Goal: Task Accomplishment & Management: Manage account settings

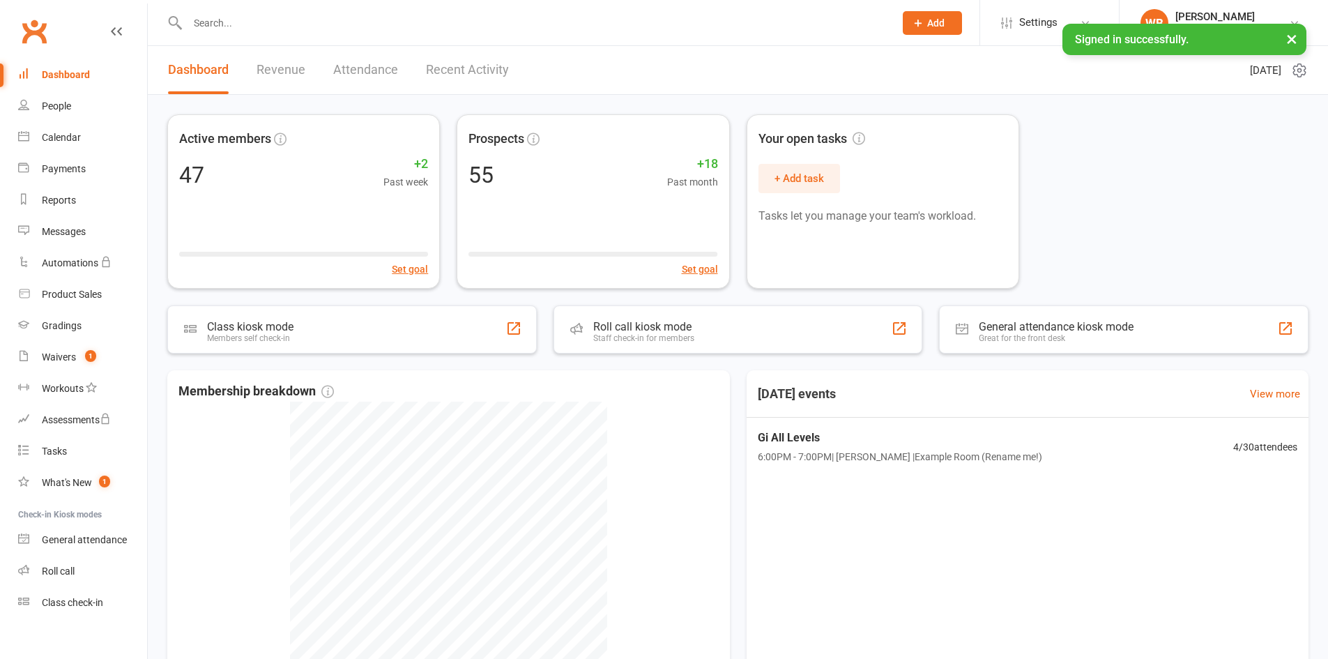
click at [272, 75] on link "Revenue" at bounding box center [280, 70] width 49 height 48
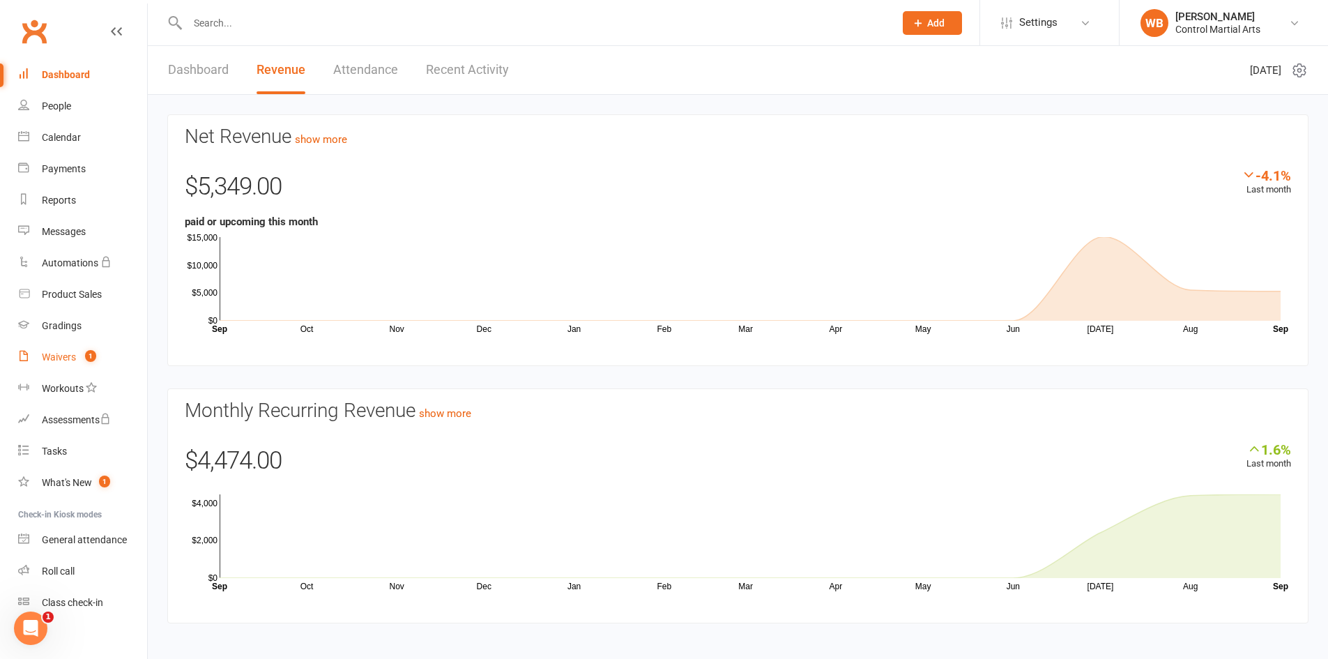
click at [63, 370] on link "Waivers 1" at bounding box center [82, 356] width 129 height 31
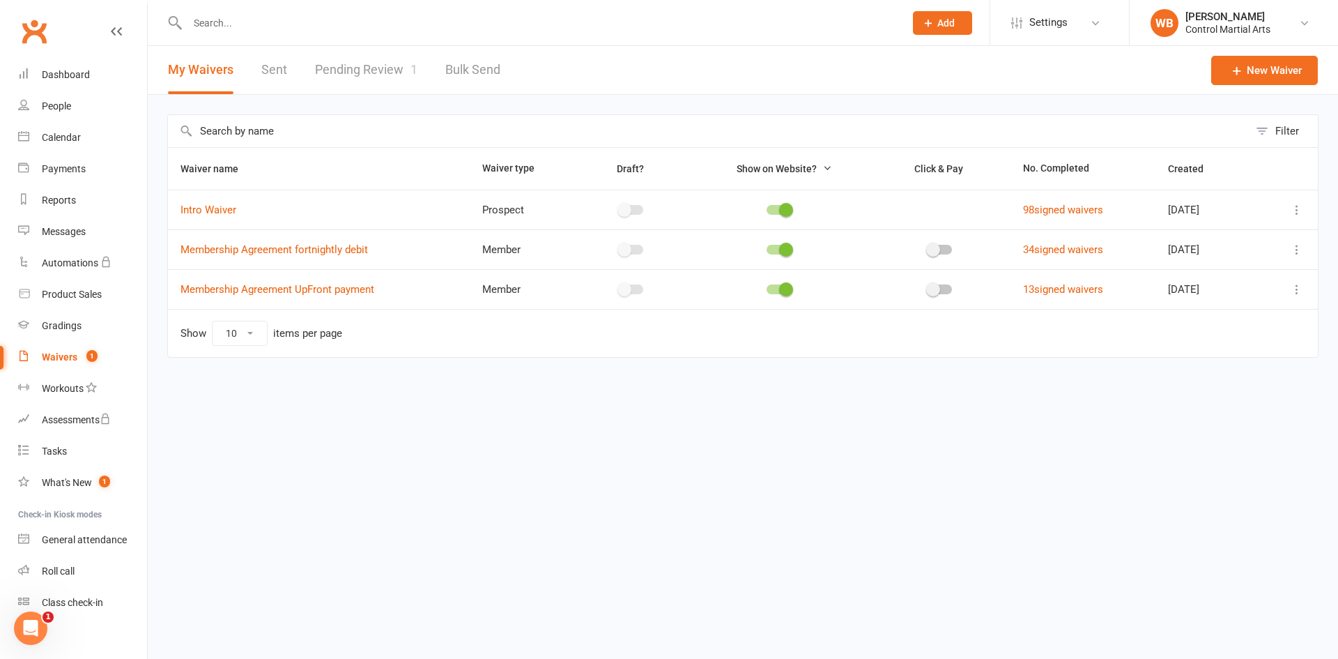
click at [387, 59] on link "Pending Review 1" at bounding box center [366, 70] width 102 height 48
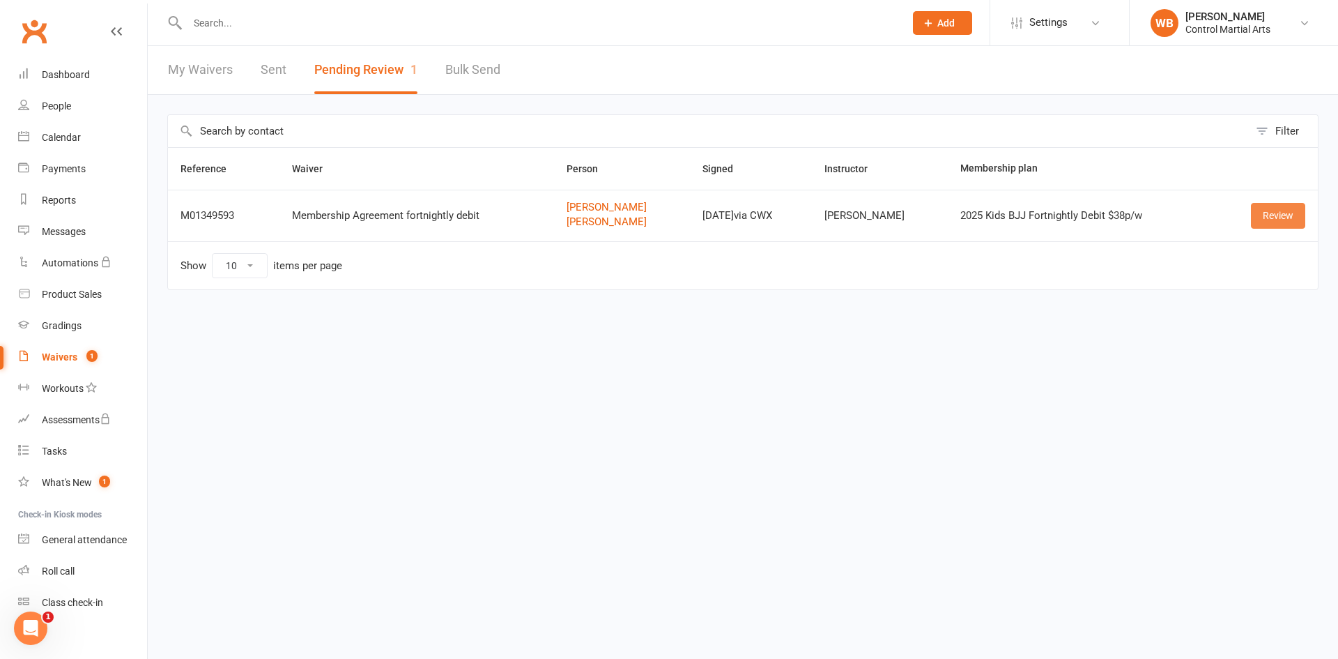
click at [1270, 219] on link "Review" at bounding box center [1278, 215] width 54 height 25
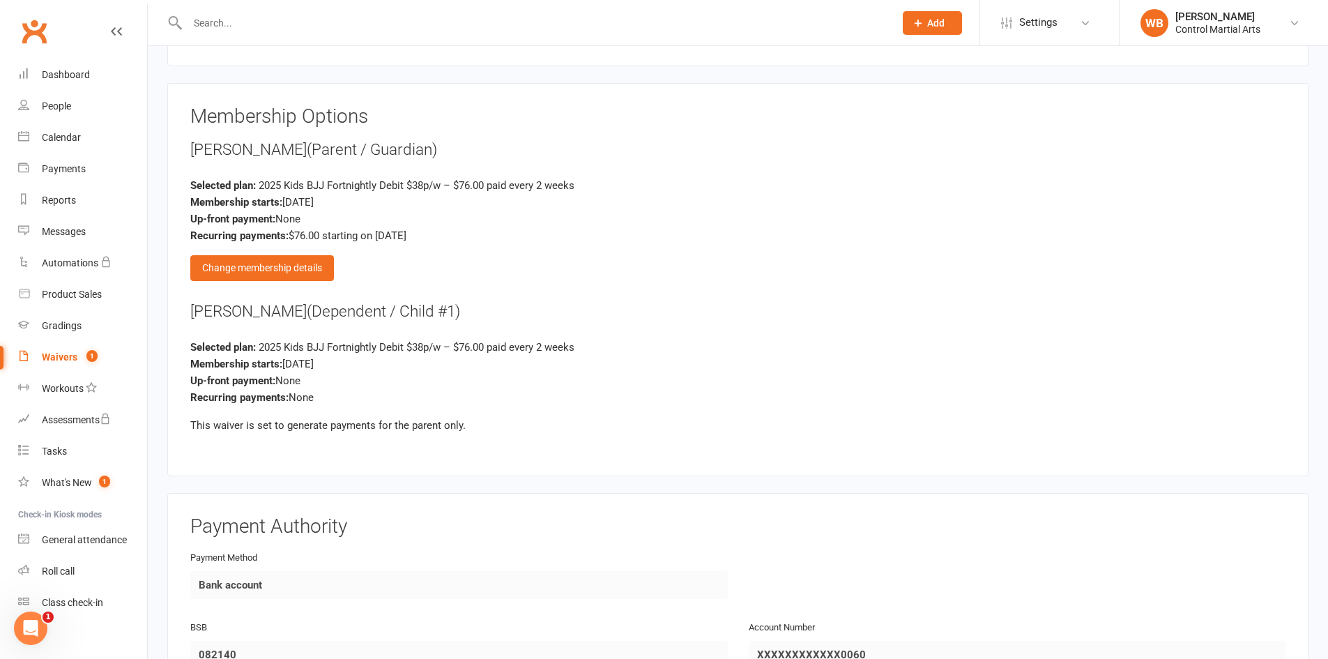
scroll to position [1100, 0]
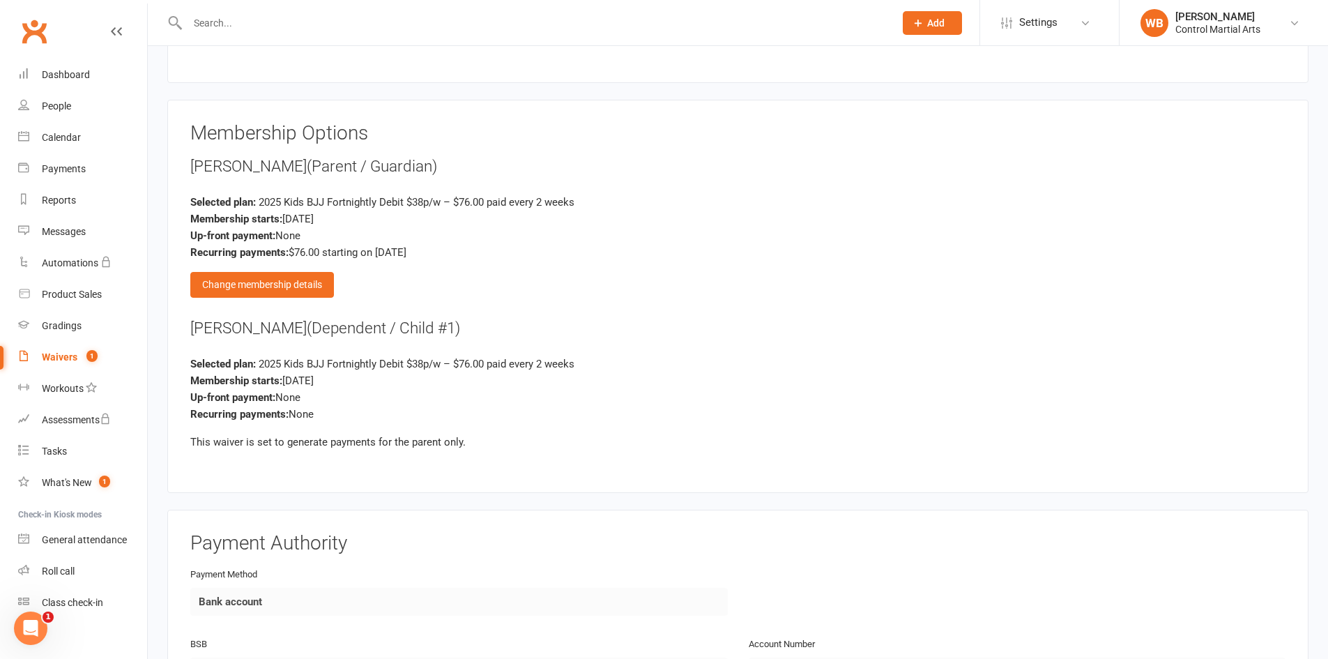
click at [51, 52] on div "Clubworx" at bounding box center [73, 40] width 147 height 52
click at [30, 45] on link "Clubworx" at bounding box center [34, 31] width 35 height 35
